Goal: Task Accomplishment & Management: Manage account settings

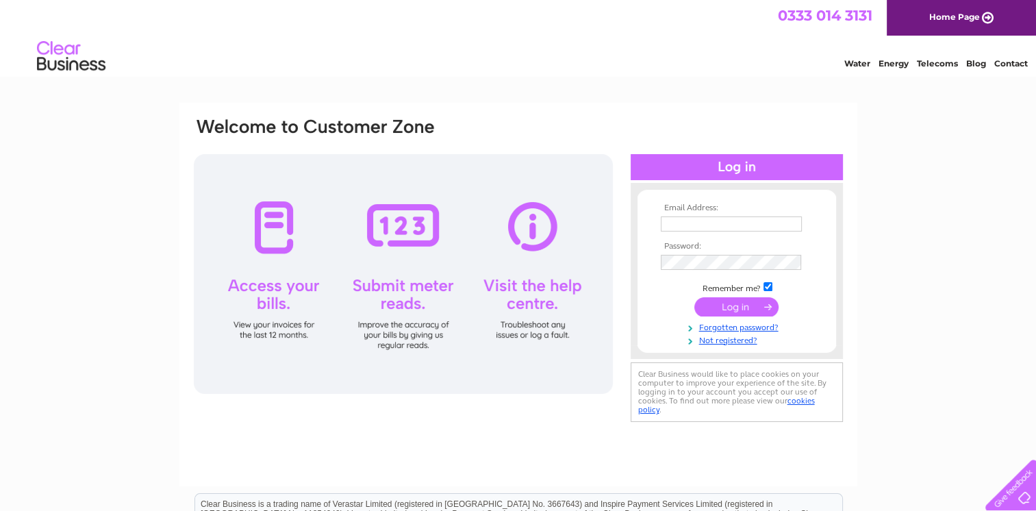
type input "[EMAIL_ADDRESS][DOMAIN_NAME]"
click at [747, 311] on input "submit" at bounding box center [736, 306] width 84 height 19
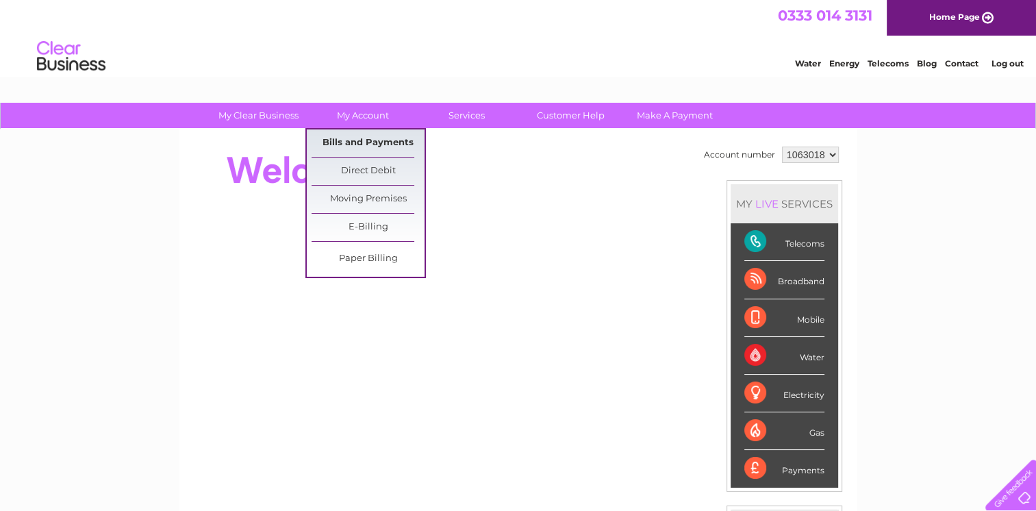
click at [359, 141] on link "Bills and Payments" at bounding box center [367, 142] width 113 height 27
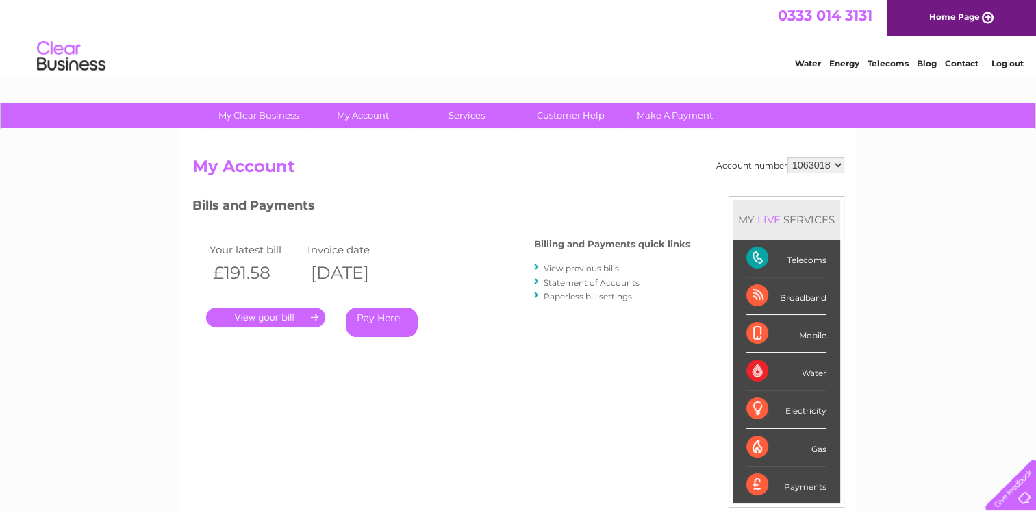
click at [266, 317] on link "." at bounding box center [265, 317] width 119 height 20
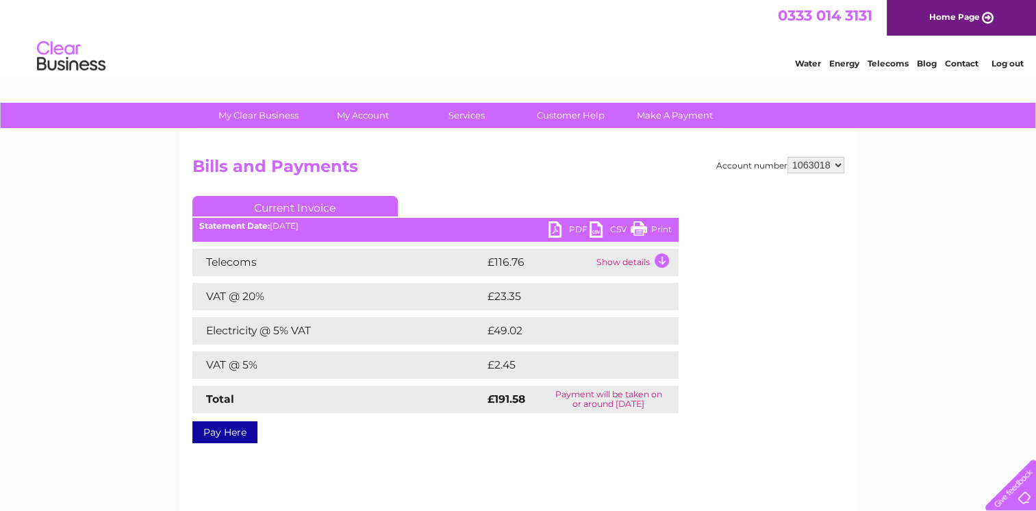
click at [564, 231] on link "PDF" at bounding box center [568, 231] width 41 height 20
